Goal: Transaction & Acquisition: Purchase product/service

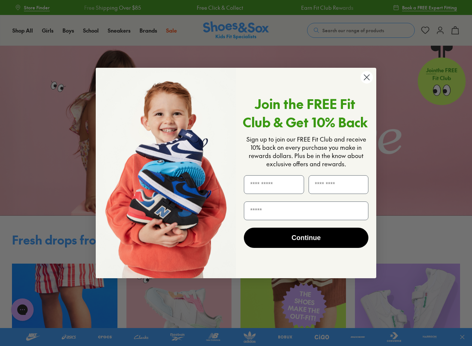
click at [363, 76] on circle "Close dialog" at bounding box center [367, 77] width 12 height 12
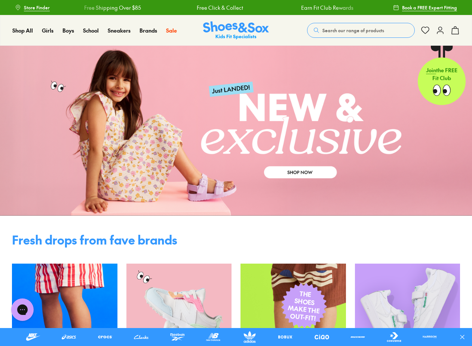
click at [438, 31] on icon at bounding box center [440, 30] width 9 height 9
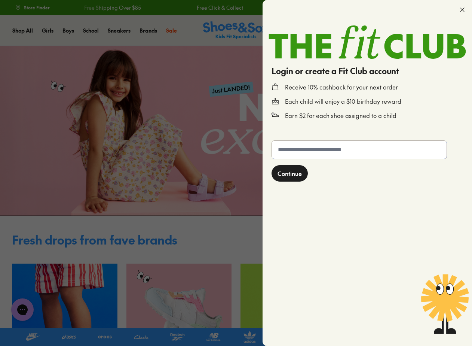
click at [306, 151] on input "text" at bounding box center [359, 150] width 175 height 18
type input "**********"
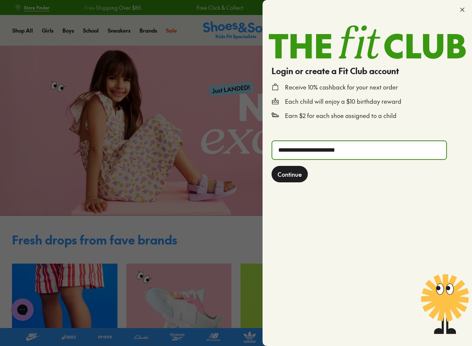
click at [297, 173] on span "Continue" at bounding box center [290, 173] width 24 height 9
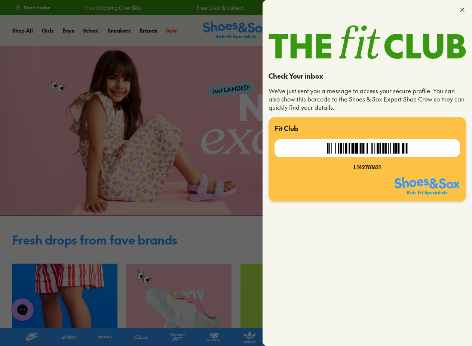
click at [465, 7] on icon at bounding box center [462, 9] width 7 height 7
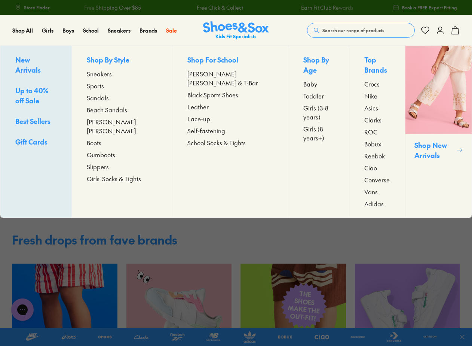
click at [40, 86] on span "Up to 40% off Sale" at bounding box center [31, 95] width 33 height 19
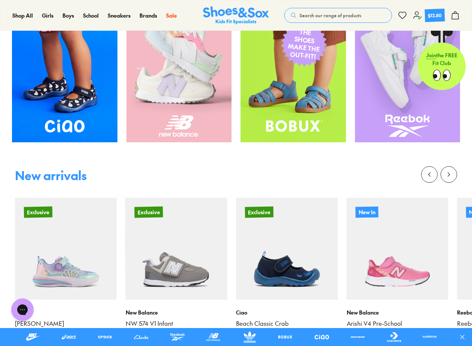
scroll to position [150, 0]
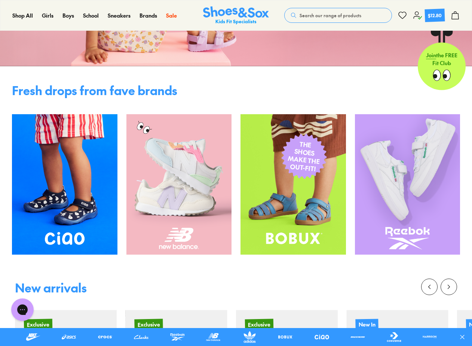
click at [420, 13] on icon at bounding box center [417, 15] width 9 height 9
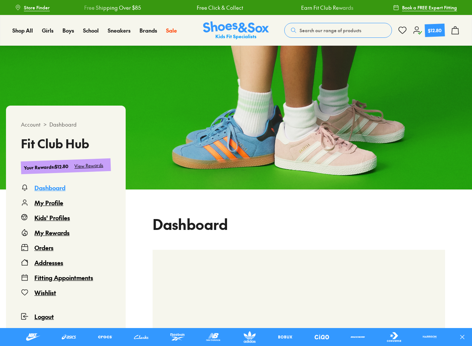
click at [44, 248] on div "Orders" at bounding box center [43, 247] width 19 height 9
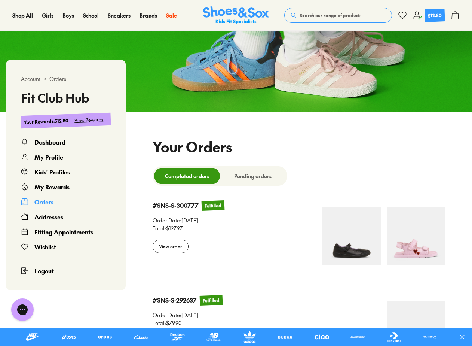
select select
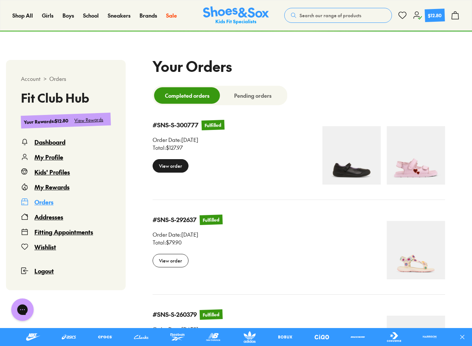
click at [176, 171] on div "View order" at bounding box center [171, 165] width 36 height 13
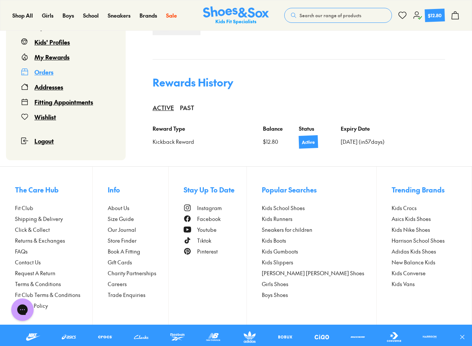
scroll to position [537, 0]
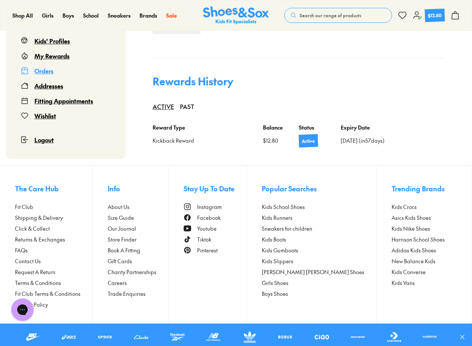
click at [46, 271] on span "Request A Return" at bounding box center [35, 272] width 40 height 8
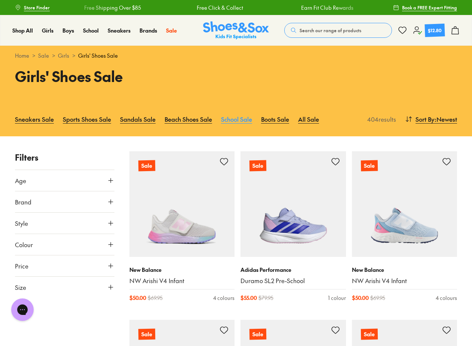
click at [244, 116] on link "School Sale" at bounding box center [236, 119] width 31 height 16
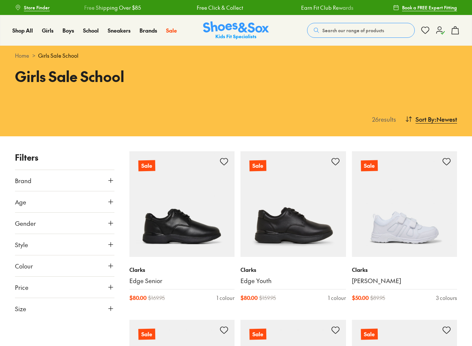
click at [112, 221] on icon at bounding box center [110, 222] width 7 height 7
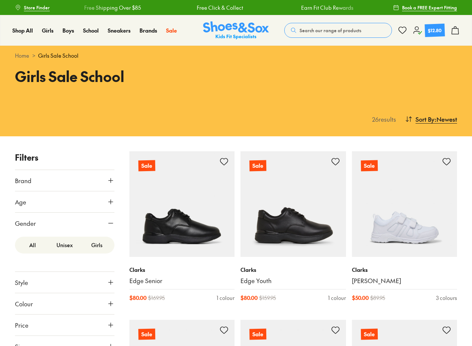
click at [96, 245] on label "Girls" at bounding box center [97, 245] width 32 height 14
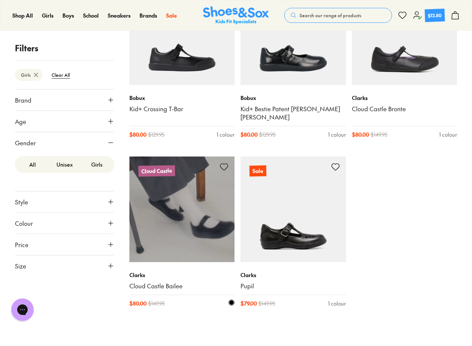
scroll to position [524, 0]
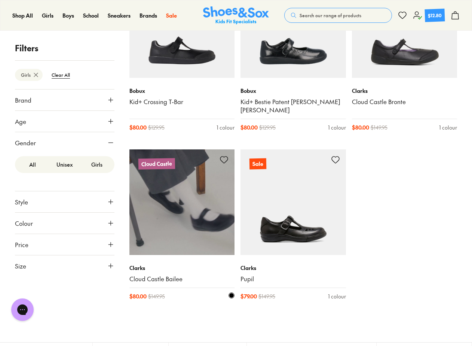
click at [207, 219] on img at bounding box center [182, 202] width 106 height 106
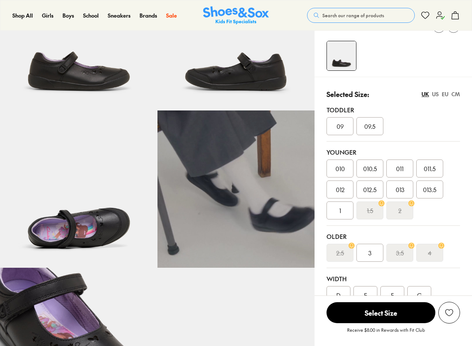
scroll to position [112, 0]
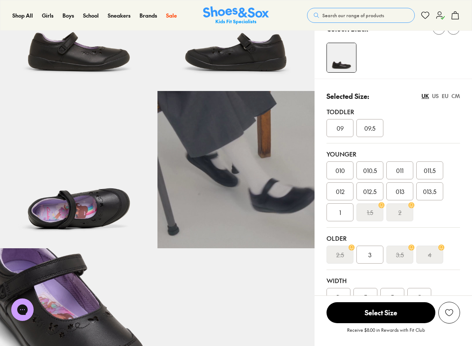
select select "*"
click at [405, 193] on div "013" at bounding box center [399, 191] width 27 height 18
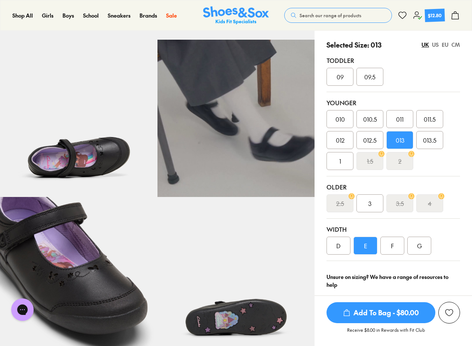
scroll to position [224, 0]
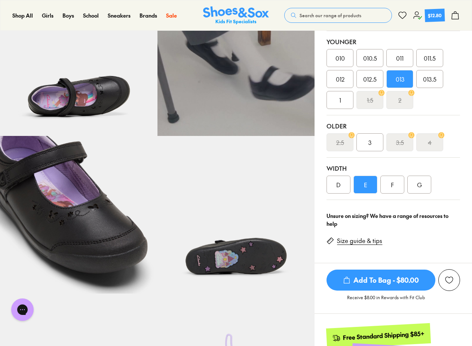
click at [367, 284] on span "Add To Bag - $80.00" at bounding box center [381, 279] width 109 height 21
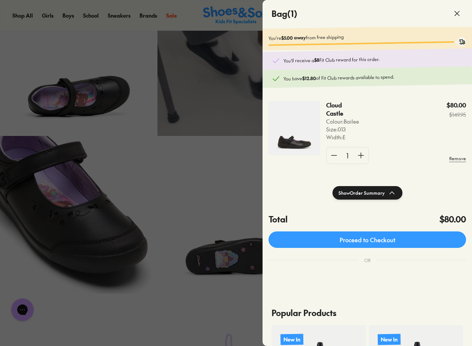
click at [458, 16] on icon at bounding box center [457, 13] width 9 height 9
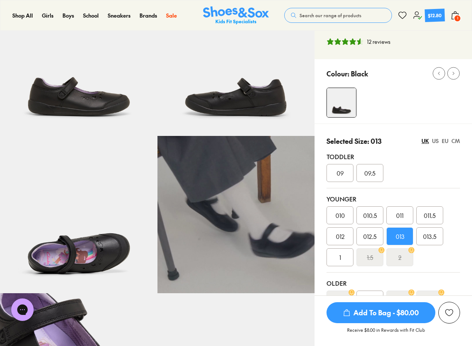
scroll to position [0, 0]
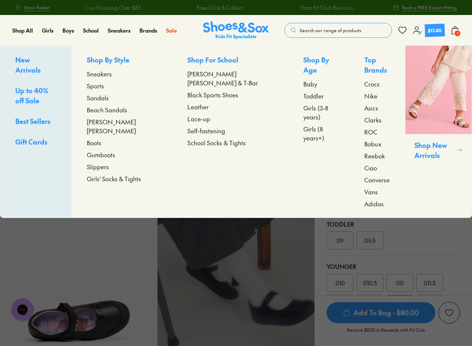
click at [109, 102] on span "Sandals" at bounding box center [98, 97] width 22 height 9
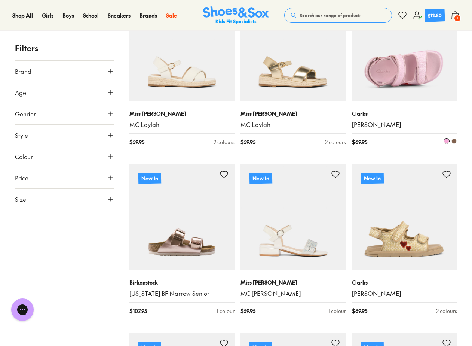
scroll to position [1010, 0]
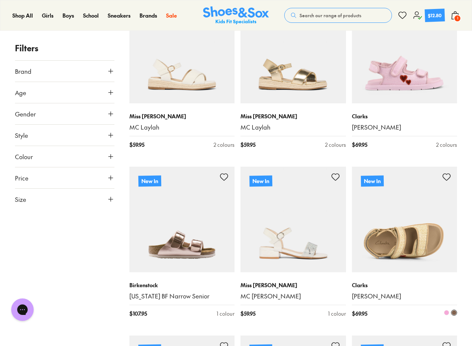
click at [392, 195] on img at bounding box center [405, 219] width 106 height 106
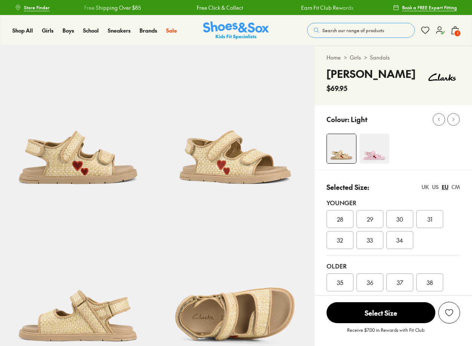
select select "*"
click at [372, 152] on img at bounding box center [375, 149] width 30 height 30
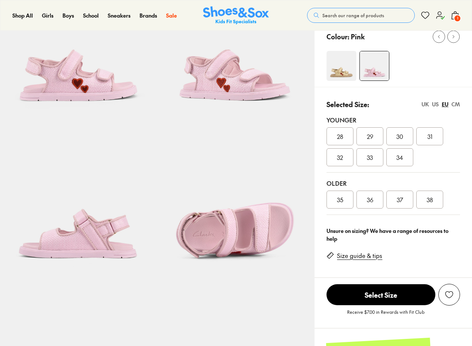
select select "*"
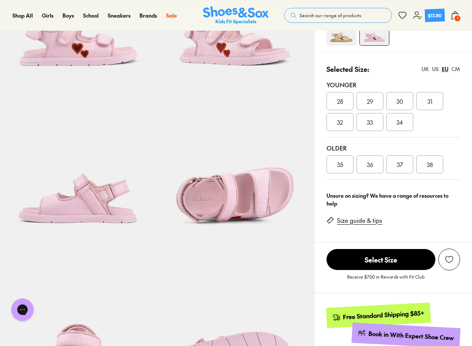
scroll to position [75, 0]
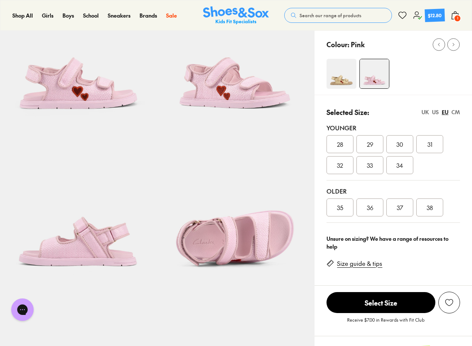
click at [344, 67] on img at bounding box center [342, 74] width 30 height 30
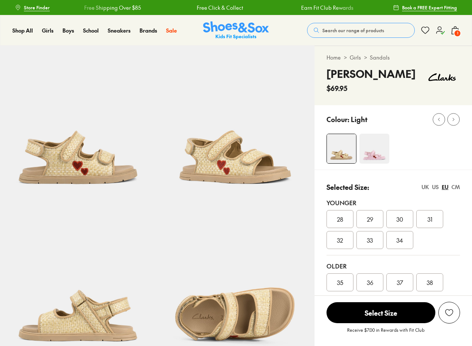
select select "*"
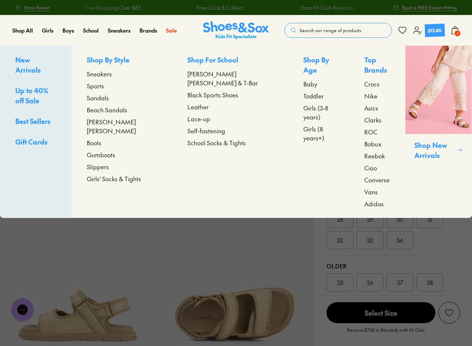
click at [109, 99] on span "Sandals" at bounding box center [98, 97] width 22 height 9
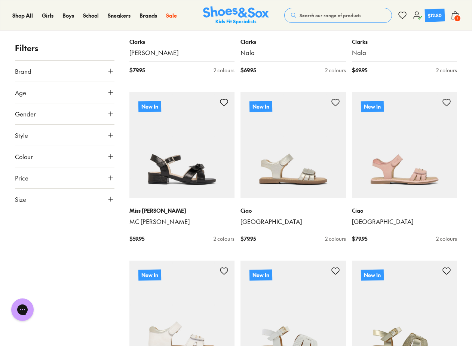
scroll to position [1459, 0]
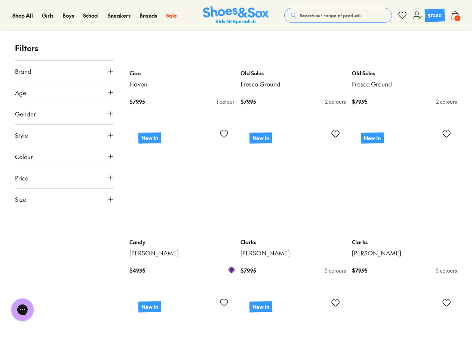
scroll to position [2245, 0]
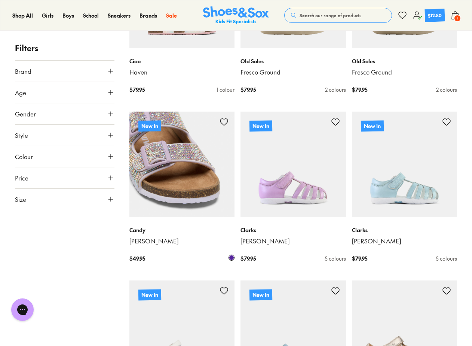
click at [161, 188] on img at bounding box center [182, 164] width 106 height 106
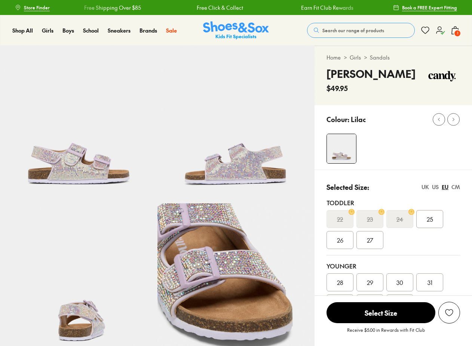
select select "*"
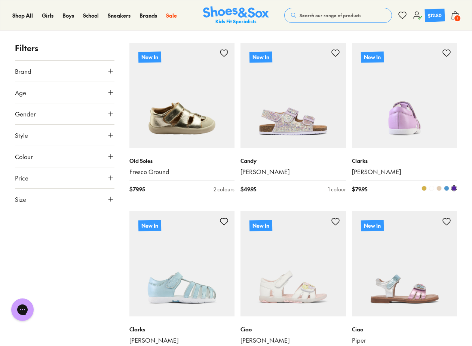
click at [399, 116] on img at bounding box center [405, 96] width 106 height 106
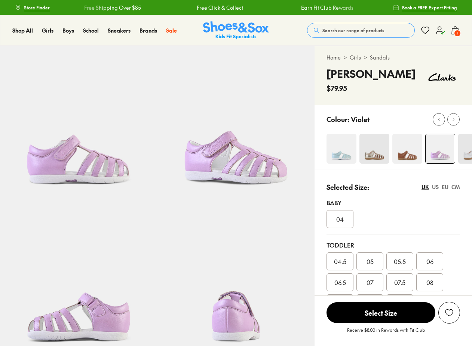
scroll to position [24, 0]
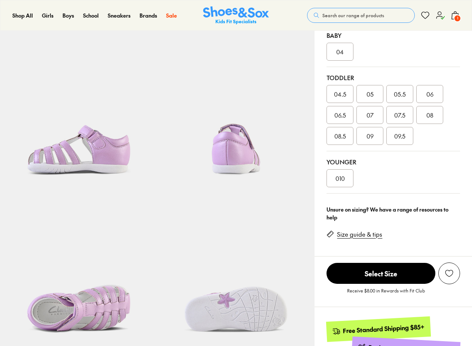
select select "*"
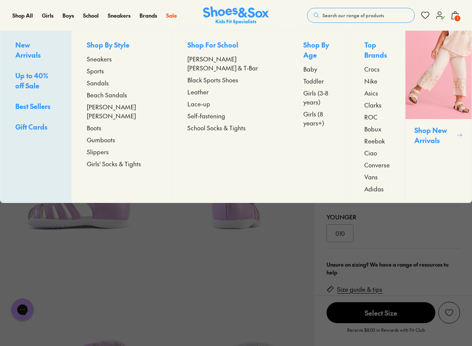
scroll to position [0, 0]
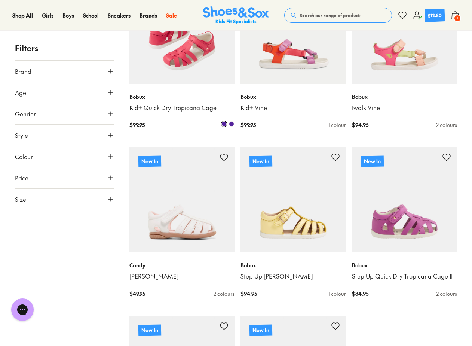
scroll to position [1583, 0]
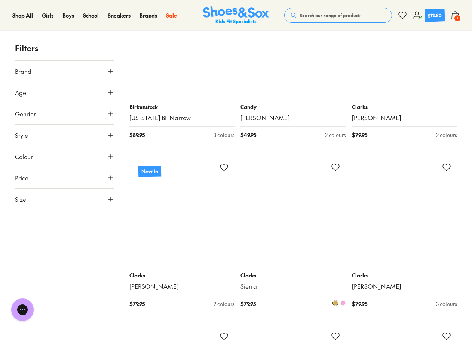
scroll to position [2780, 0]
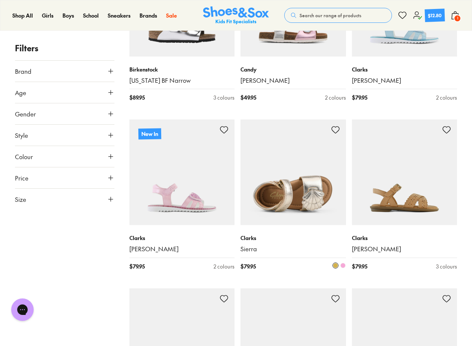
click at [271, 187] on img at bounding box center [294, 172] width 106 height 106
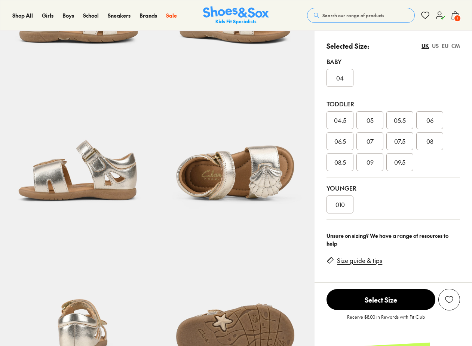
scroll to position [150, 0]
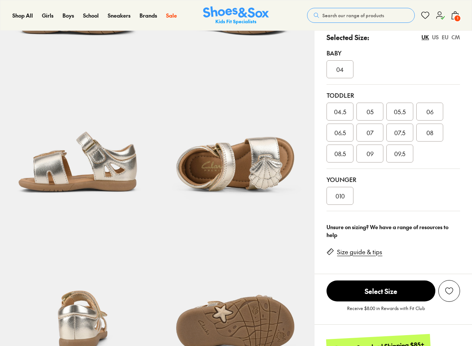
select select "*"
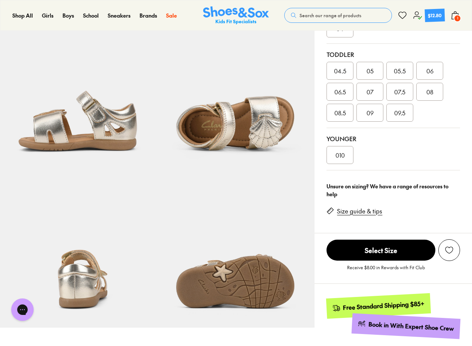
scroll to position [262, 0]
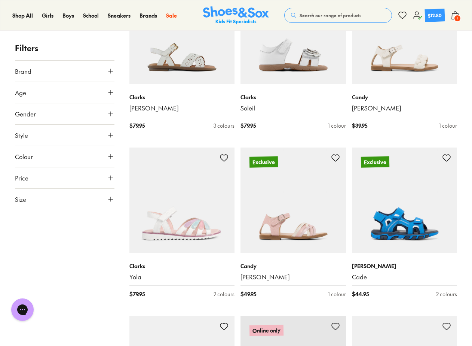
scroll to position [1452, 0]
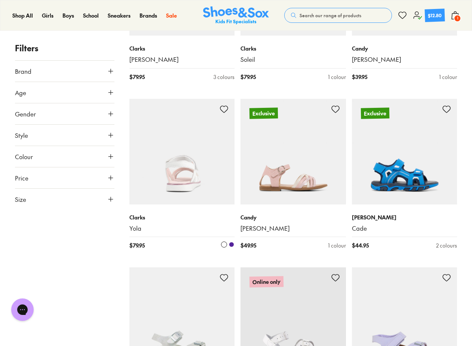
click at [194, 171] on img at bounding box center [182, 152] width 106 height 106
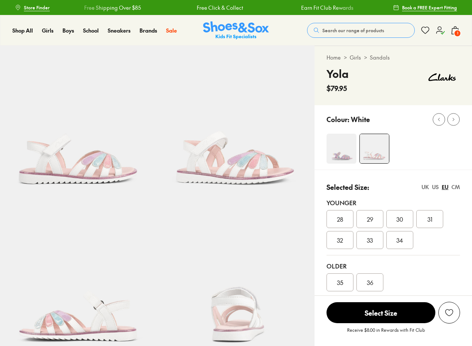
select select "*"
click at [108, 165] on img at bounding box center [79, 125] width 158 height 158
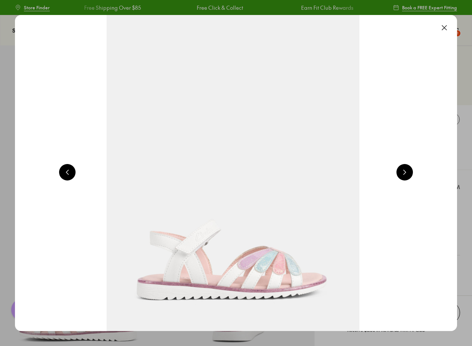
click at [413, 178] on div at bounding box center [405, 173] width 16 height 18
click at [410, 174] on button at bounding box center [405, 172] width 16 height 16
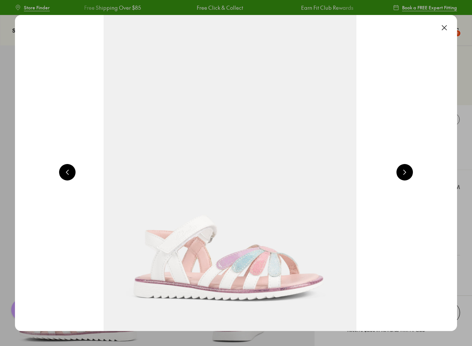
click at [405, 174] on button at bounding box center [405, 172] width 16 height 16
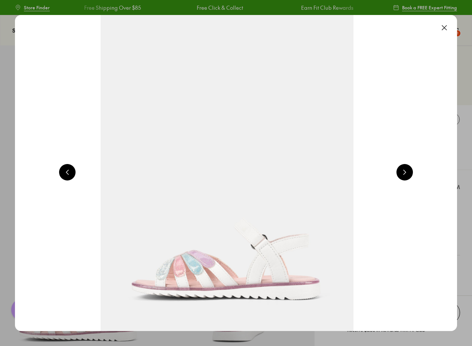
click at [406, 175] on button at bounding box center [405, 172] width 16 height 16
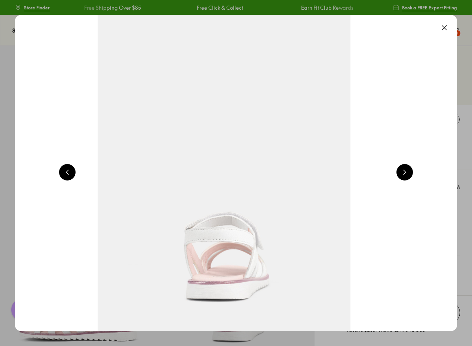
click at [407, 176] on button at bounding box center [405, 172] width 16 height 16
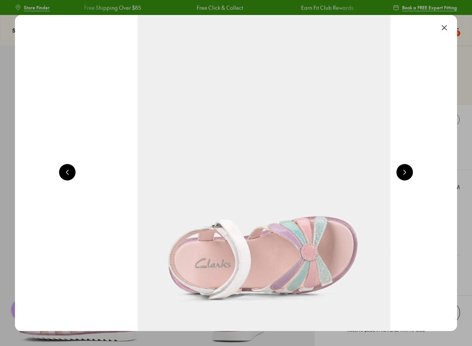
scroll to position [0, 2226]
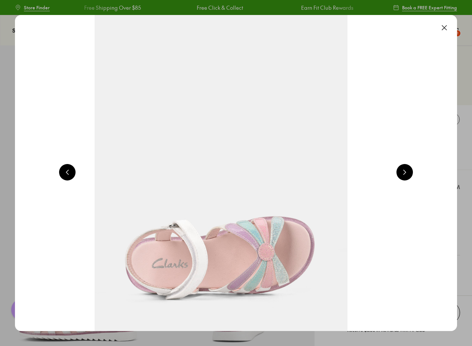
click at [410, 174] on button at bounding box center [405, 172] width 16 height 16
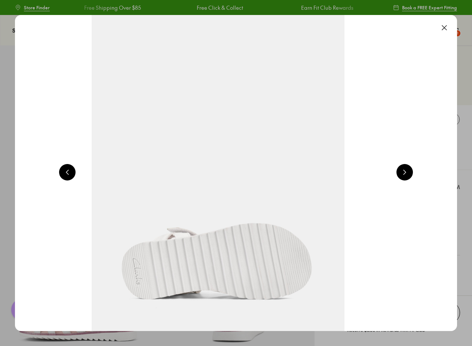
click at [410, 174] on button at bounding box center [405, 172] width 16 height 16
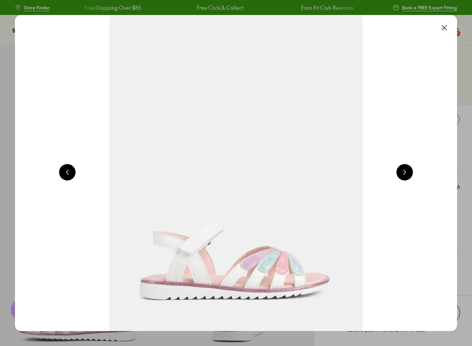
scroll to position [0, 445]
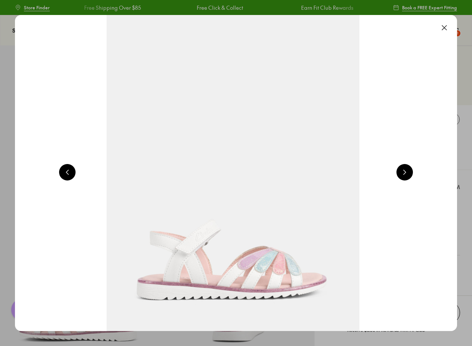
click at [448, 29] on button at bounding box center [444, 27] width 16 height 16
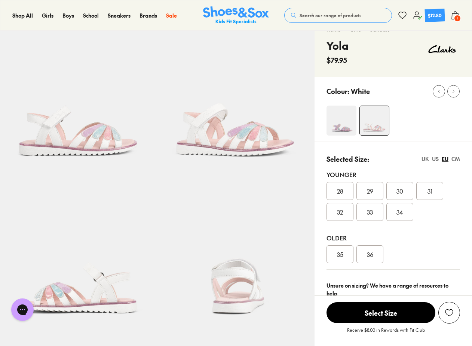
scroll to position [75, 0]
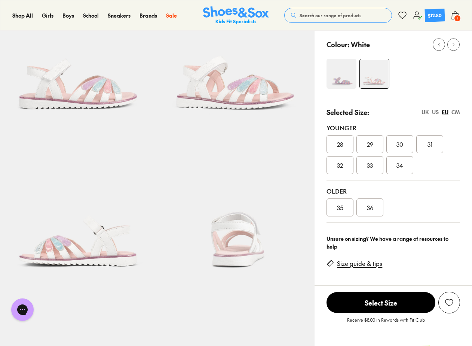
click at [372, 263] on link "Size guide & tips" at bounding box center [359, 263] width 45 height 8
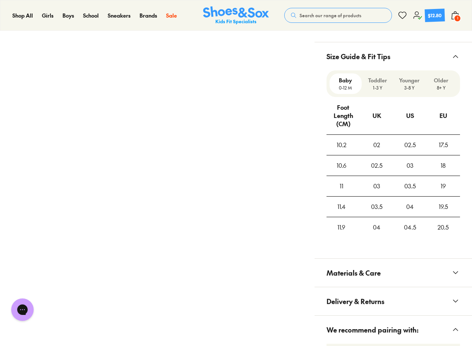
scroll to position [504, 0]
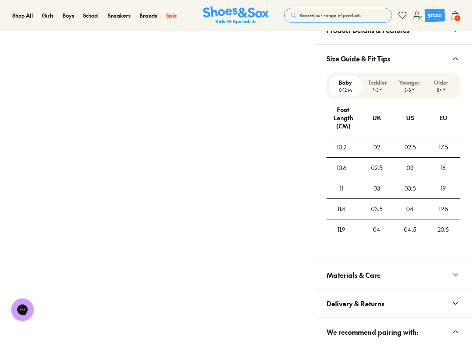
click at [400, 85] on p "Younger" at bounding box center [410, 83] width 26 height 8
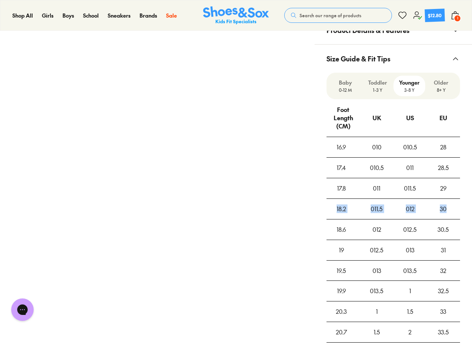
drag, startPoint x: 338, startPoint y: 209, endPoint x: 452, endPoint y: 208, distance: 114.5
click at [452, 208] on tr "18.2 011.5 012 30" at bounding box center [394, 208] width 134 height 21
click at [452, 208] on div "30" at bounding box center [443, 209] width 33 height 20
drag, startPoint x: 452, startPoint y: 209, endPoint x: 336, endPoint y: 210, distance: 116.4
click at [336, 210] on tr "18.2 011.5 012 30" at bounding box center [394, 208] width 134 height 21
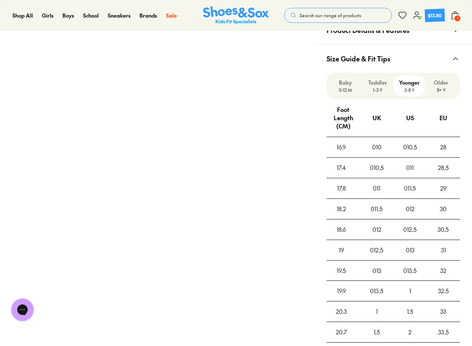
drag, startPoint x: 336, startPoint y: 210, endPoint x: 335, endPoint y: 228, distance: 18.0
click at [333, 228] on div "18.6" at bounding box center [342, 229] width 30 height 20
drag, startPoint x: 349, startPoint y: 227, endPoint x: 453, endPoint y: 226, distance: 104.0
click at [453, 226] on tr "18.6 012 012.5 30.5" at bounding box center [394, 229] width 134 height 21
click at [453, 226] on div "30.5" at bounding box center [443, 229] width 33 height 20
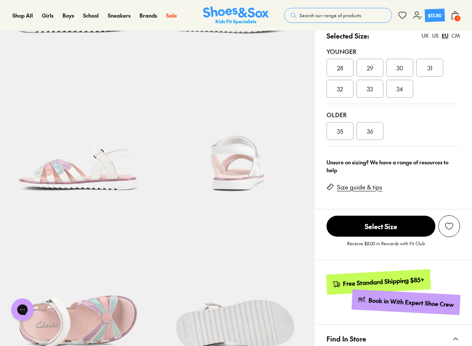
scroll to position [130, 0]
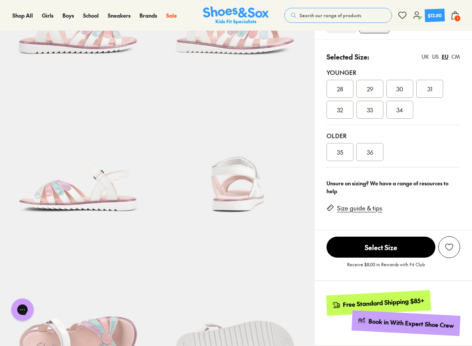
click at [455, 56] on div "CM" at bounding box center [456, 57] width 9 height 8
click at [426, 57] on div "UK" at bounding box center [425, 57] width 7 height 8
click at [436, 92] on span "012.5" at bounding box center [429, 88] width 13 height 9
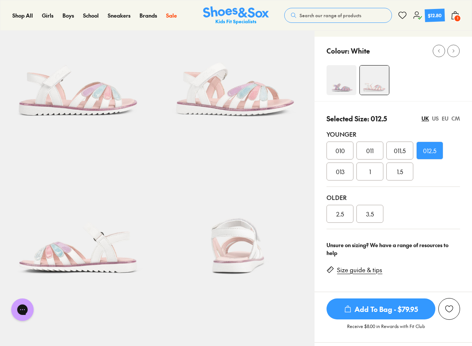
scroll to position [187, 0]
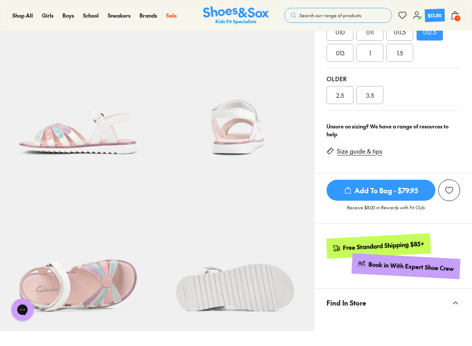
click at [366, 194] on span "Add To Bag - $79.95" at bounding box center [381, 190] width 109 height 21
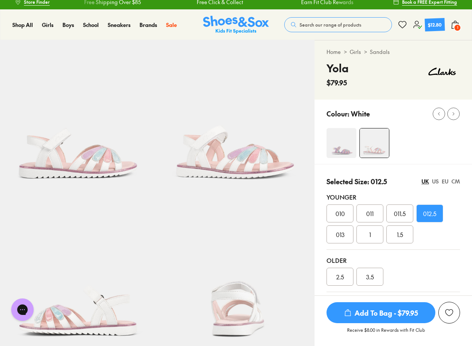
scroll to position [0, 0]
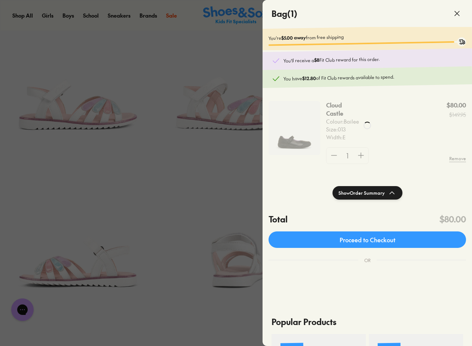
scroll to position [75, 0]
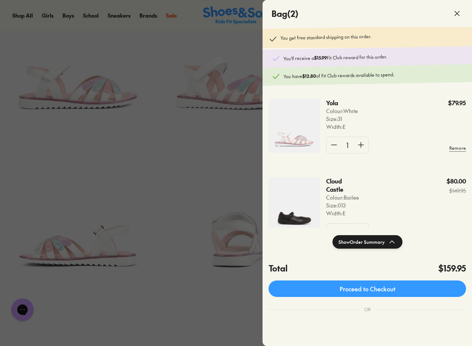
click at [458, 9] on icon at bounding box center [457, 13] width 9 height 9
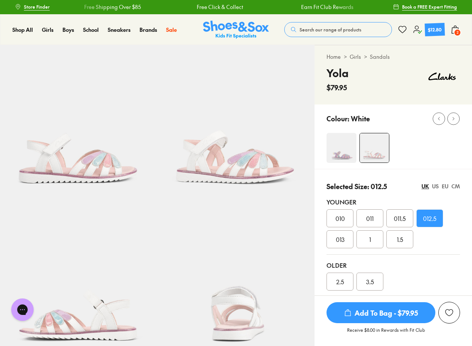
scroll to position [0, 0]
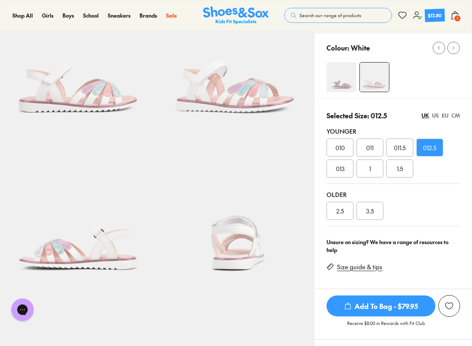
scroll to position [112, 0]
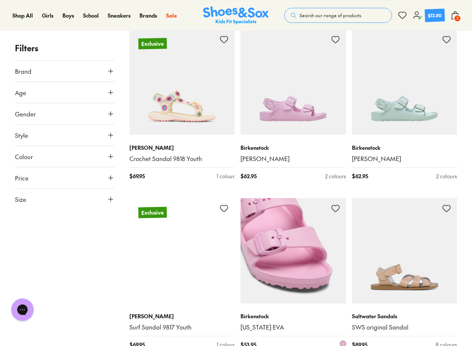
scroll to position [2070, 0]
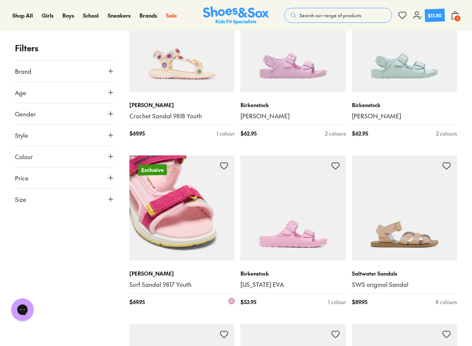
click at [158, 227] on img at bounding box center [182, 208] width 106 height 106
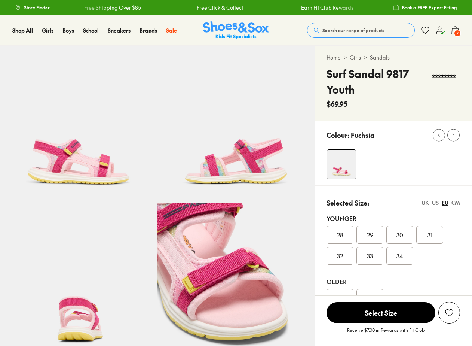
select select "*"
drag, startPoint x: 228, startPoint y: 177, endPoint x: 232, endPoint y: 181, distance: 6.1
click at [229, 177] on img at bounding box center [237, 125] width 158 height 158
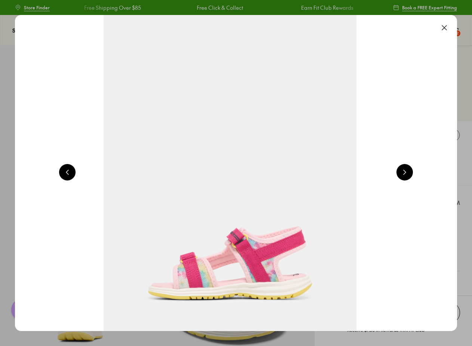
click at [407, 172] on button at bounding box center [405, 172] width 16 height 16
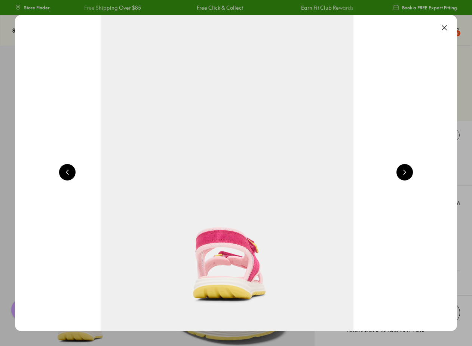
click at [407, 177] on button at bounding box center [405, 172] width 16 height 16
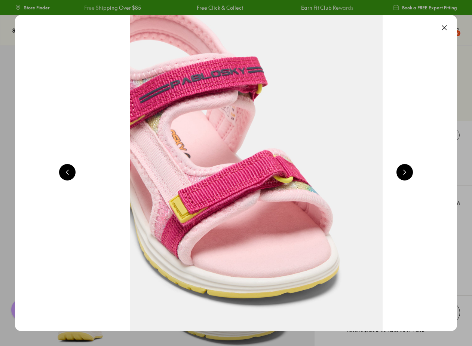
scroll to position [0, 1781]
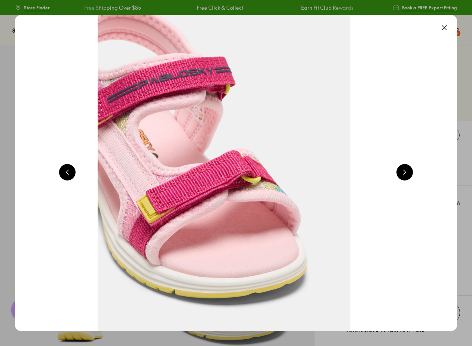
click at [407, 177] on button at bounding box center [405, 172] width 16 height 16
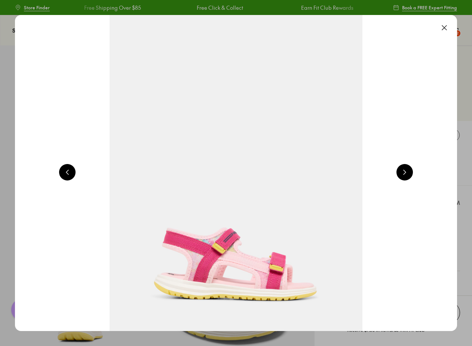
scroll to position [0, 445]
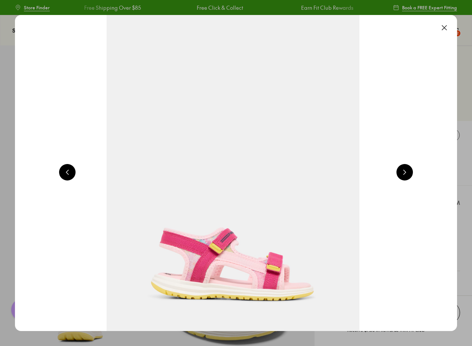
click at [450, 25] on button at bounding box center [444, 27] width 16 height 16
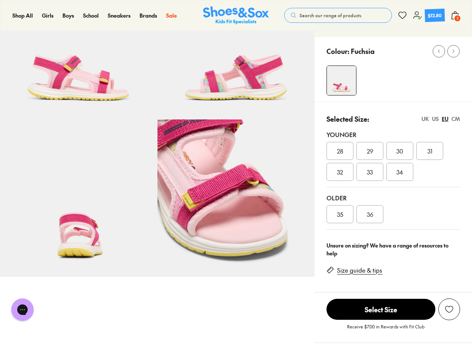
scroll to position [112, 0]
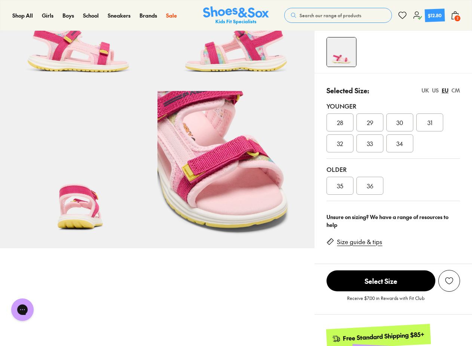
click at [437, 92] on div "US" at bounding box center [435, 90] width 7 height 8
click at [425, 91] on div "UK" at bounding box center [425, 90] width 7 height 8
click at [434, 124] on span "012.5" at bounding box center [429, 122] width 13 height 9
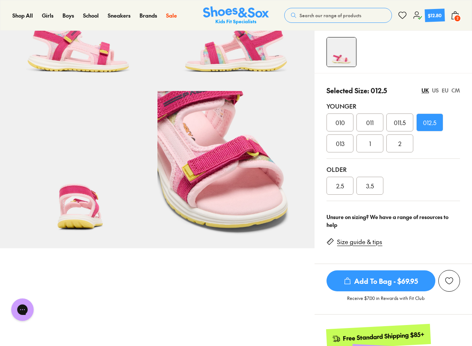
click at [378, 278] on span "Add To Bag - $69.95" at bounding box center [381, 280] width 109 height 21
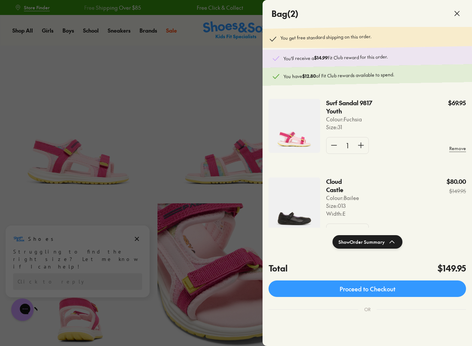
click at [457, 10] on icon at bounding box center [457, 13] width 9 height 9
